Goal: Task Accomplishment & Management: Use online tool/utility

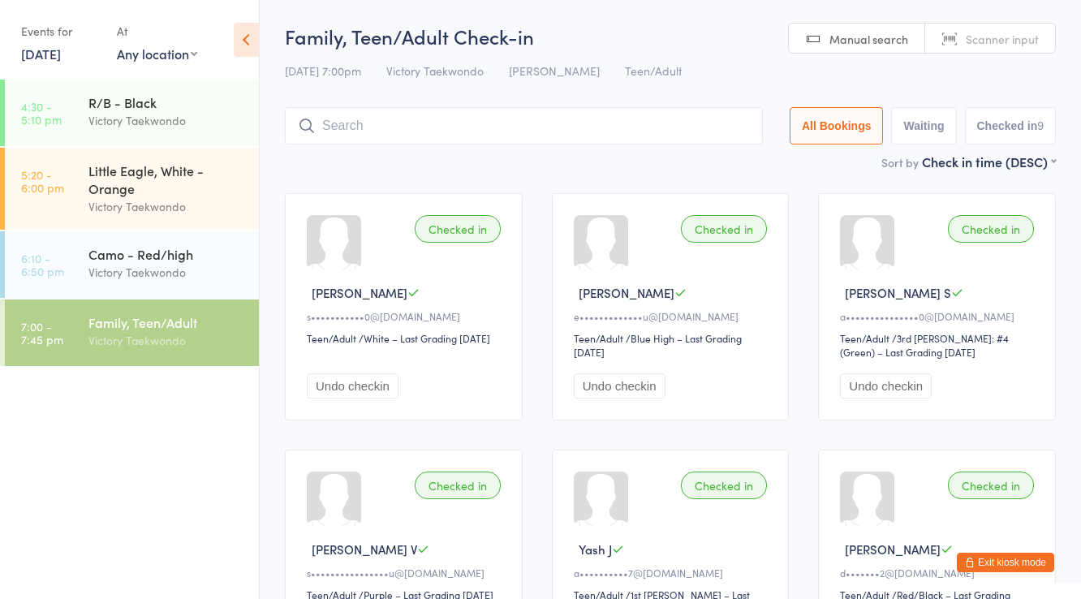
click at [346, 127] on input "search" at bounding box center [524, 125] width 478 height 37
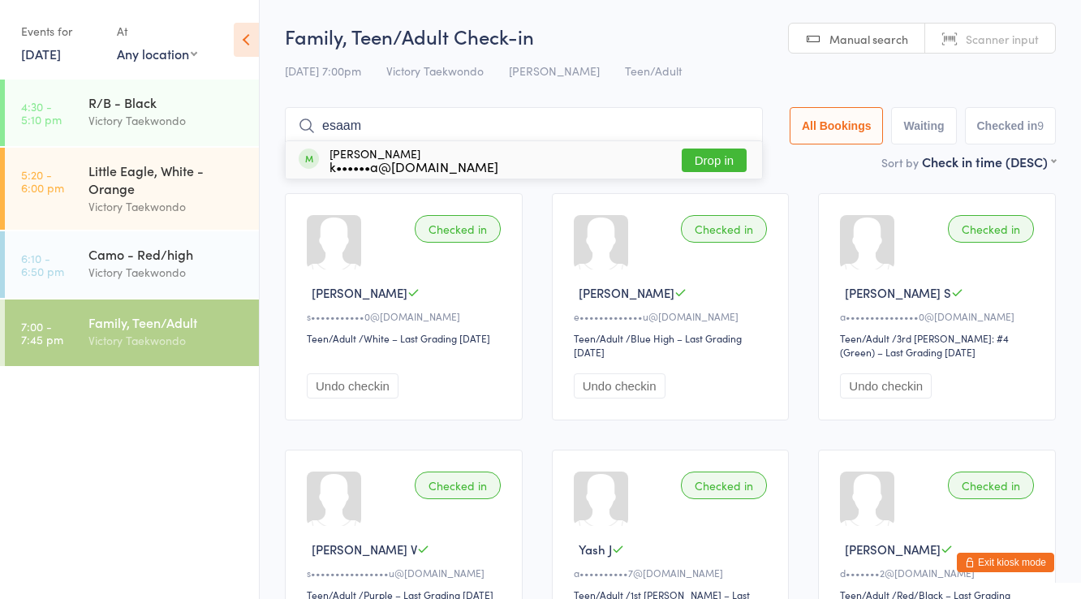
type input "esaam"
click at [377, 155] on div "Esaam Baig k••••••a@gmail.com" at bounding box center [414, 160] width 169 height 26
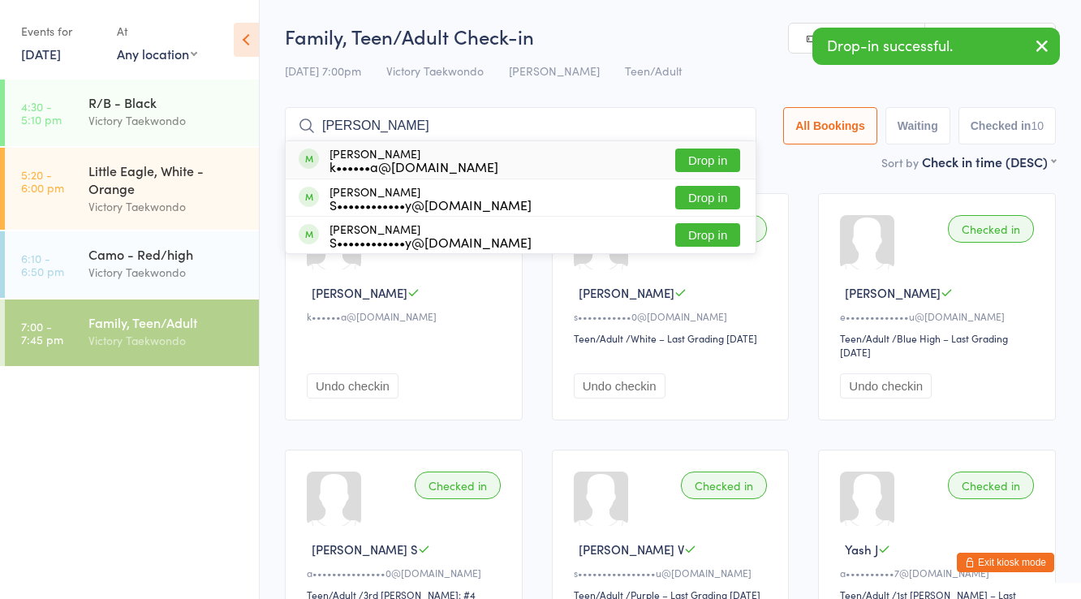
type input "zayaan"
click at [361, 147] on div "Zayaan Baig k••••••a@gmail.com" at bounding box center [414, 160] width 169 height 26
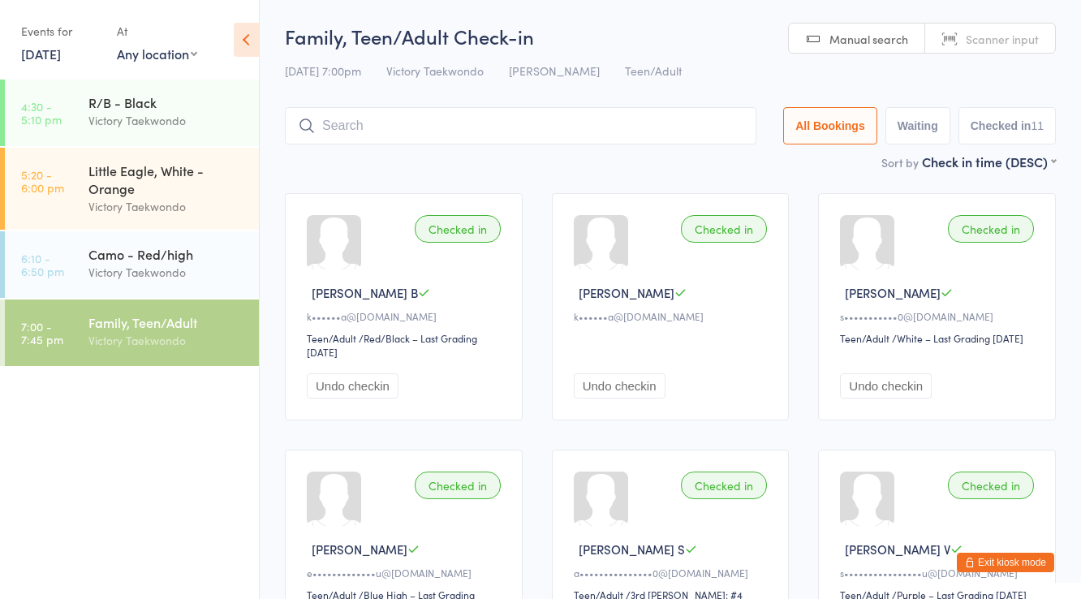
click at [981, 561] on button "Exit kiosk mode" at bounding box center [1005, 562] width 97 height 19
